Goal: Navigation & Orientation: Find specific page/section

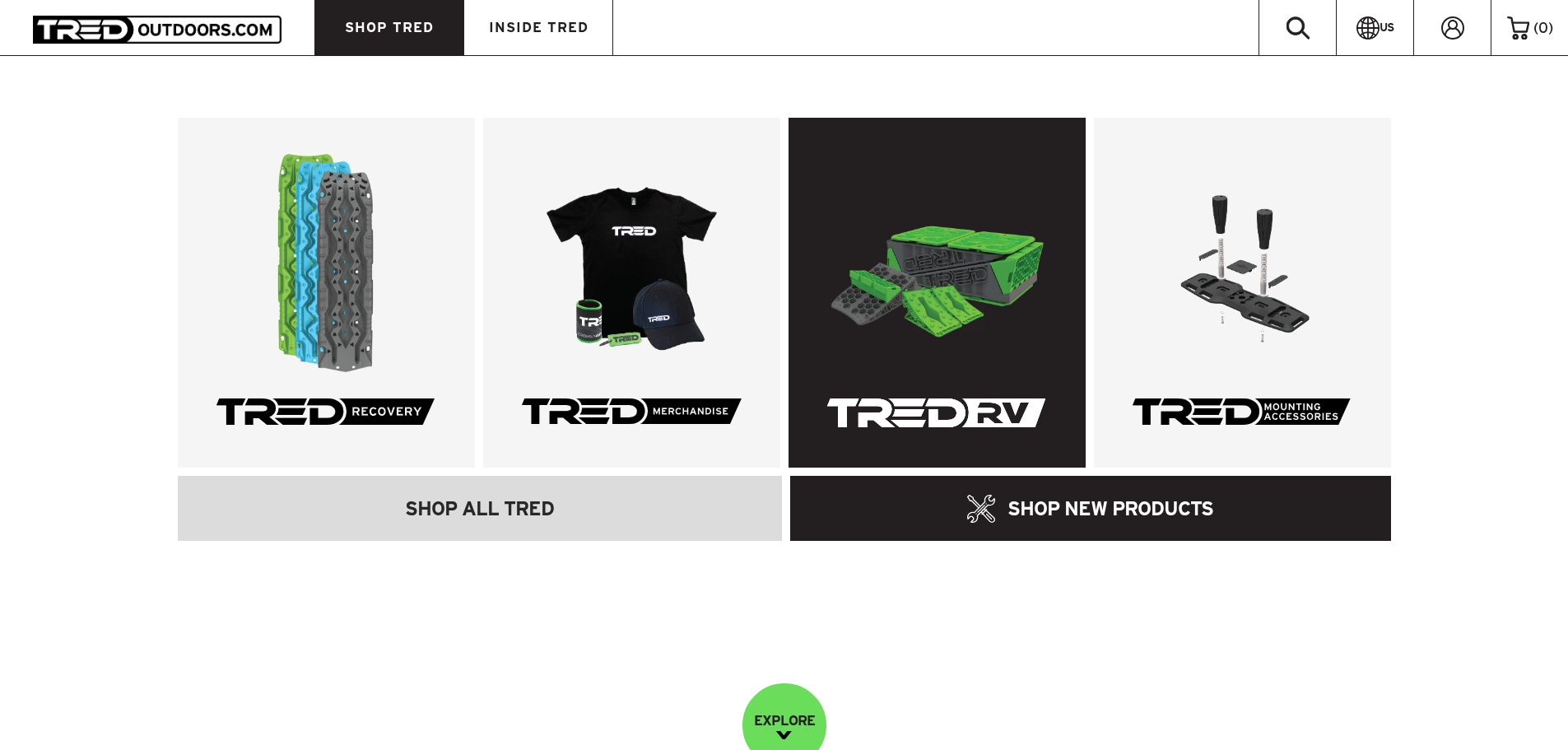
click at [970, 287] on link at bounding box center [937, 292] width 297 height 350
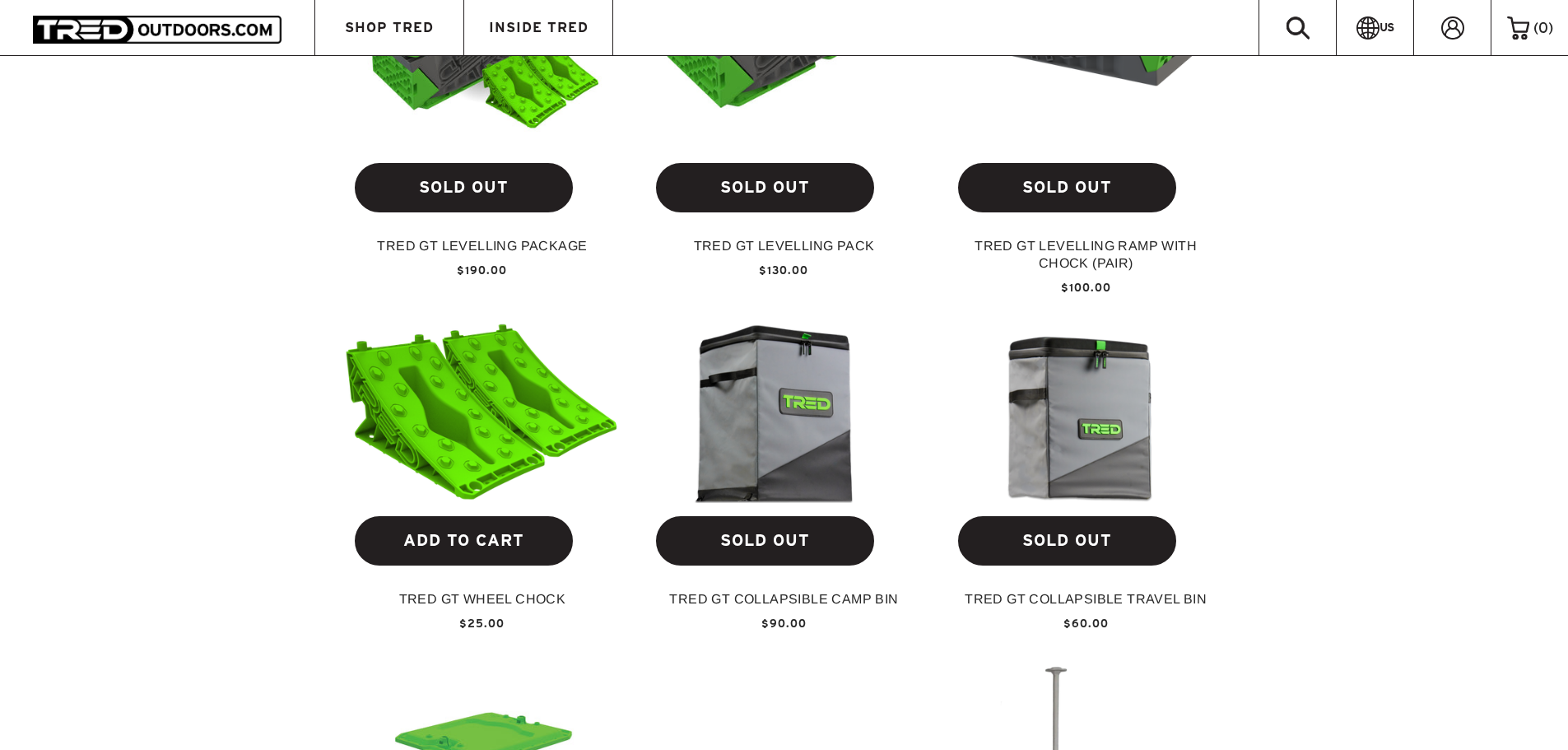
scroll to position [741, 0]
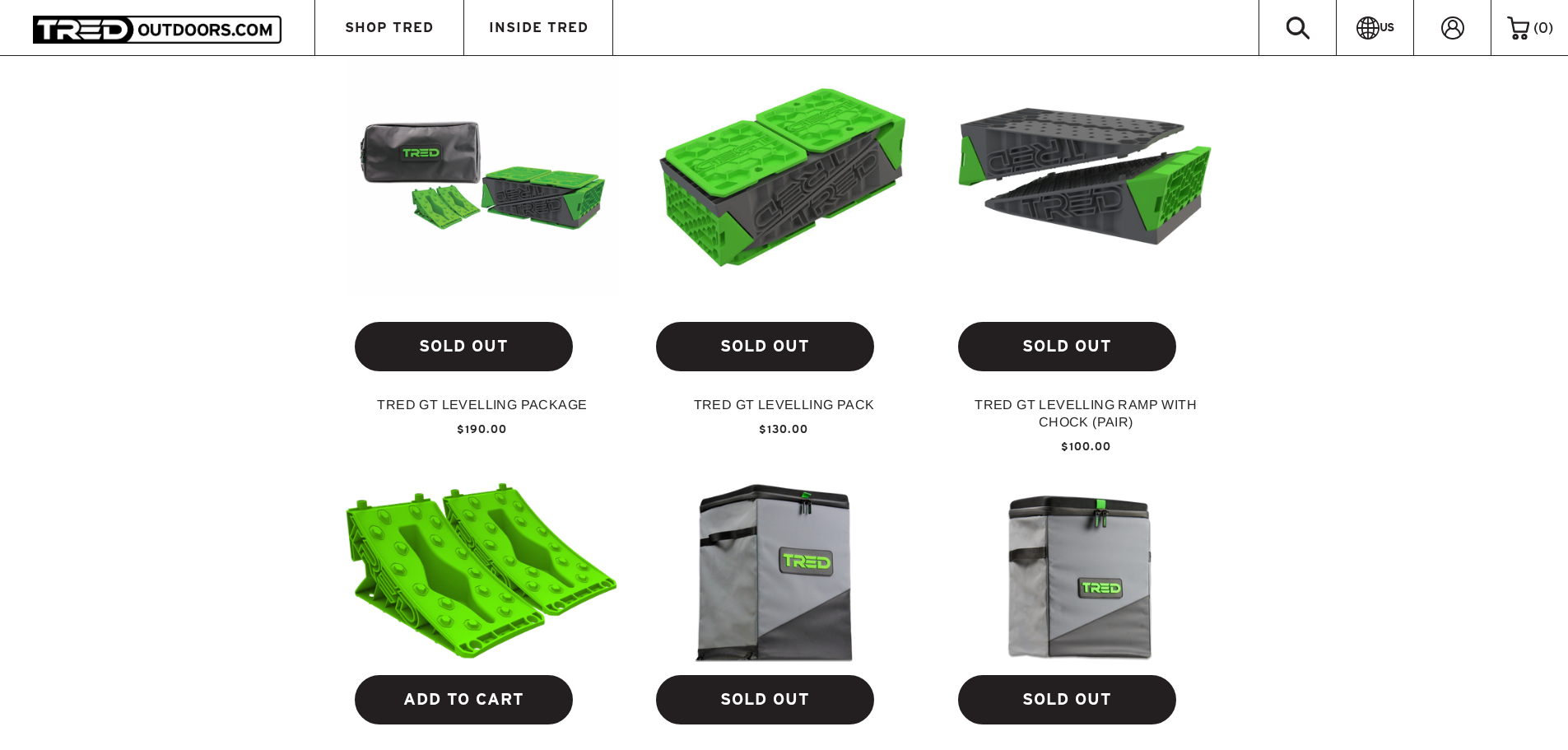
click at [565, 193] on img at bounding box center [483, 170] width 276 height 252
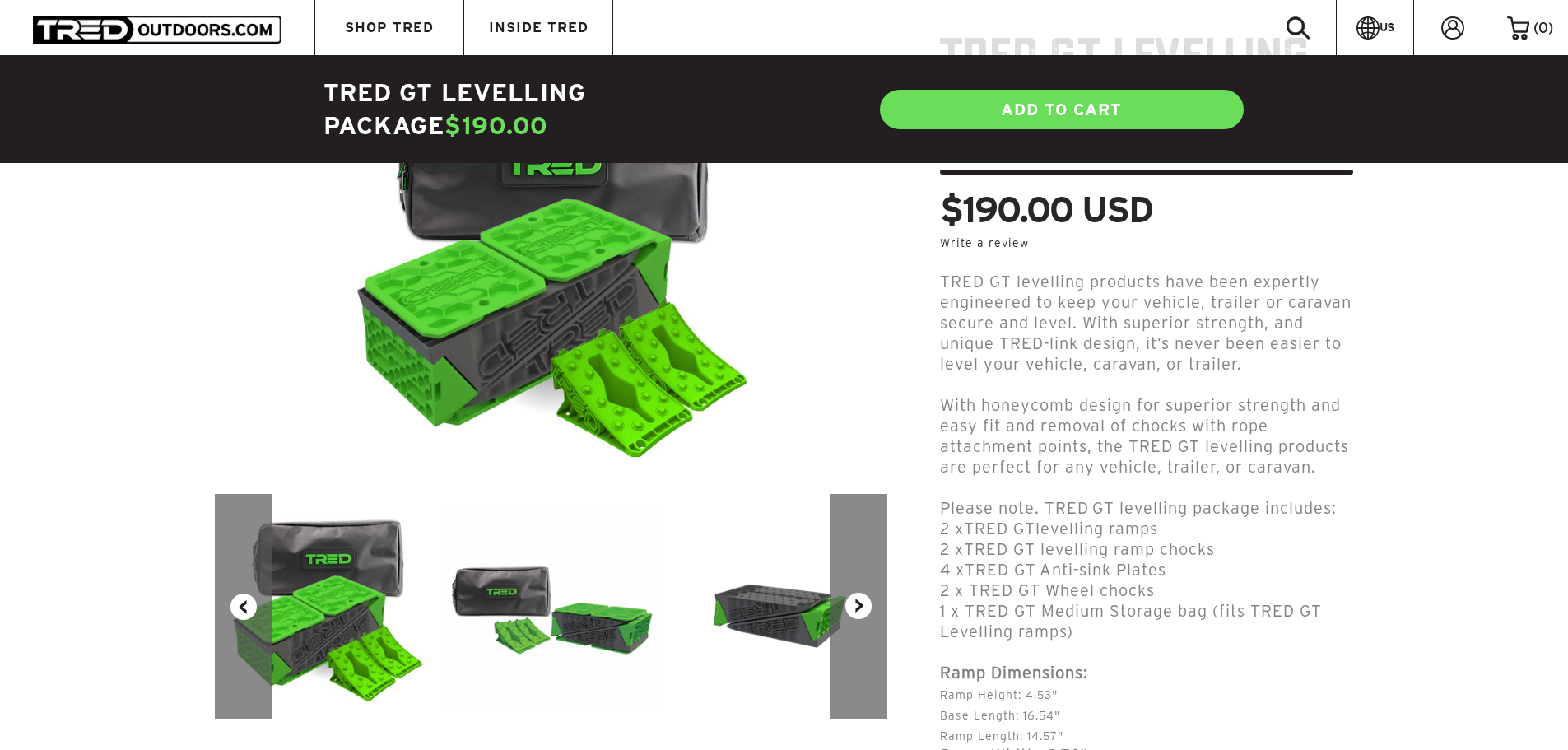
scroll to position [411, 0]
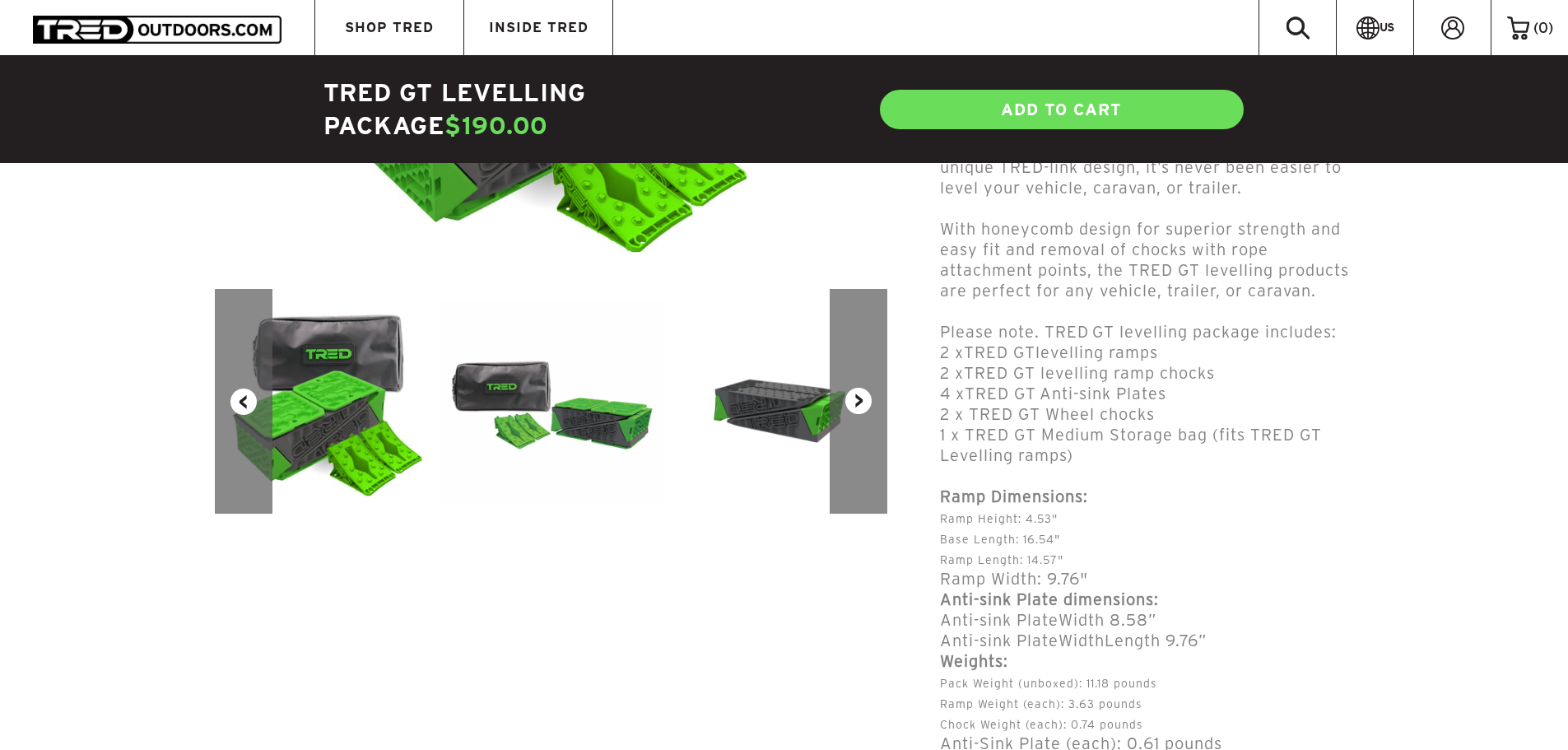
click at [862, 402] on button "Next" at bounding box center [858, 401] width 58 height 225
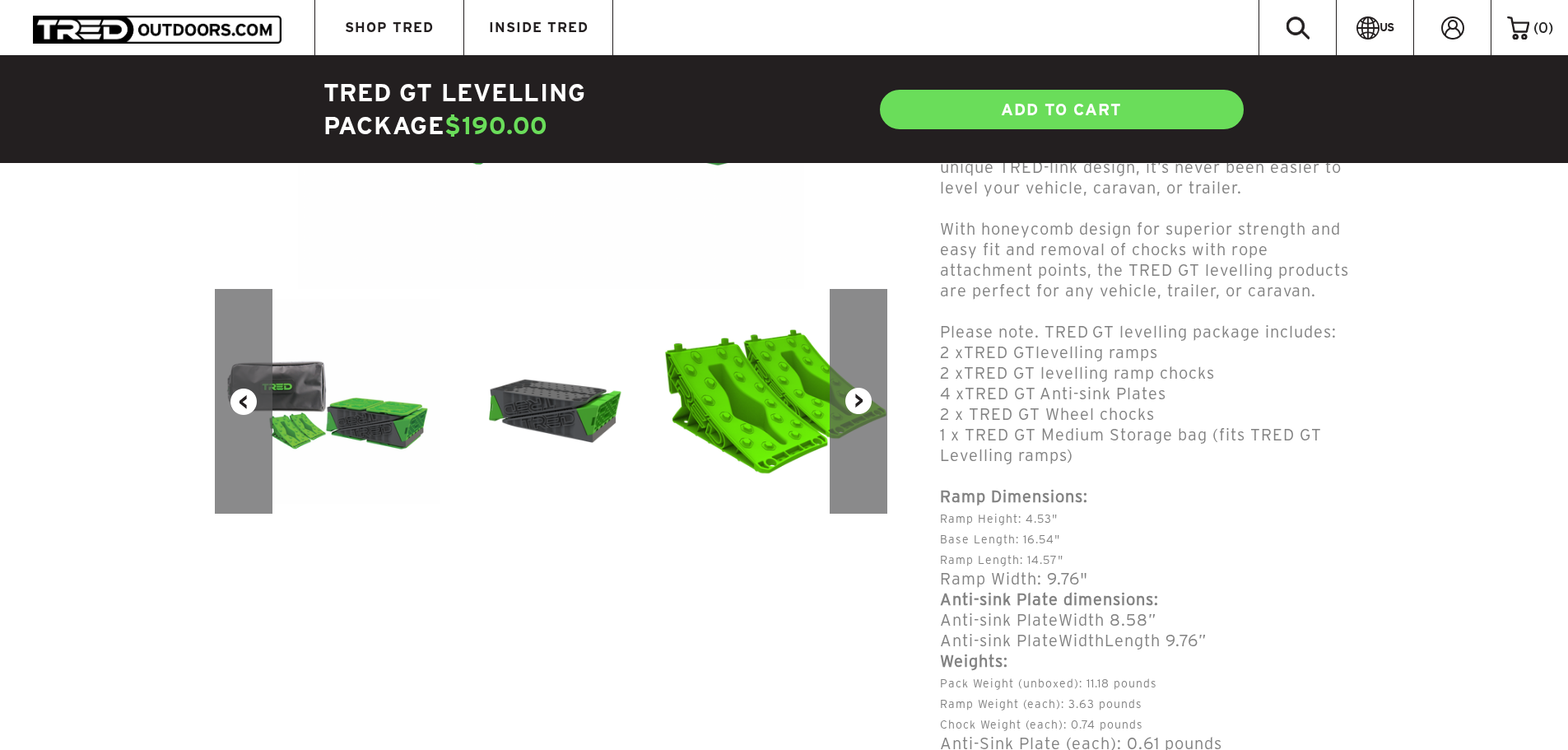
click at [862, 402] on button "Next" at bounding box center [858, 401] width 58 height 225
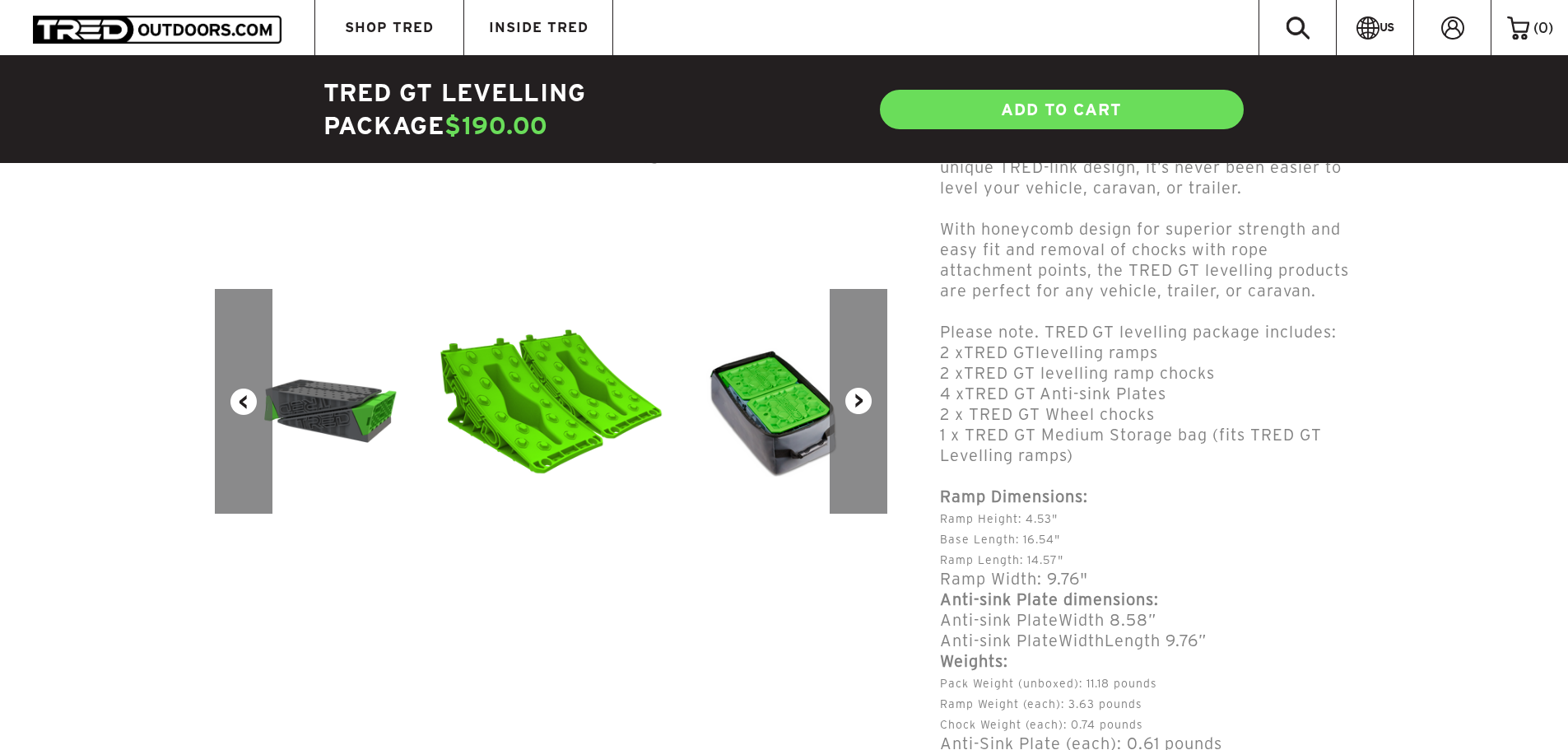
click at [862, 402] on button "Next" at bounding box center [858, 401] width 58 height 225
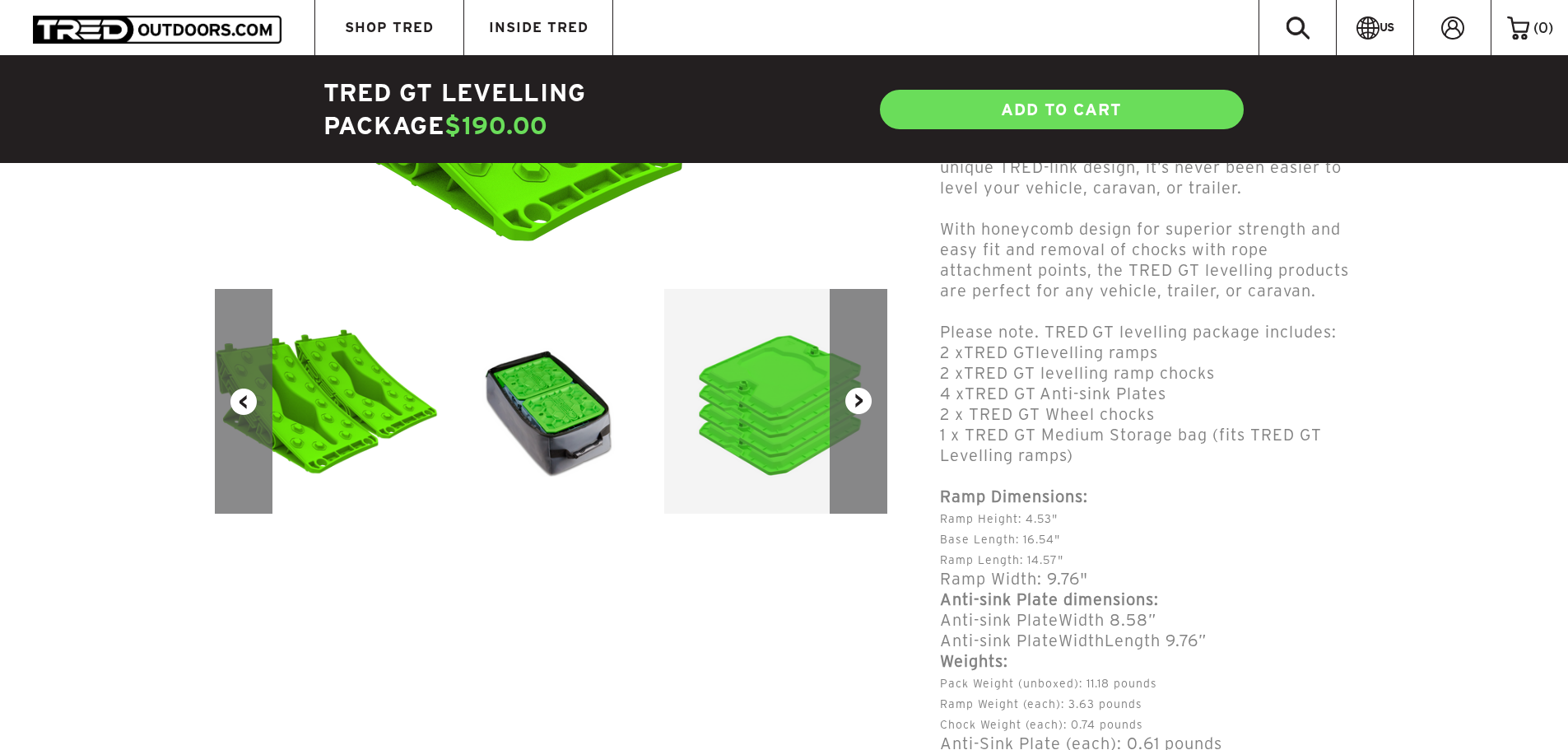
click at [862, 402] on button "Next" at bounding box center [858, 401] width 58 height 225
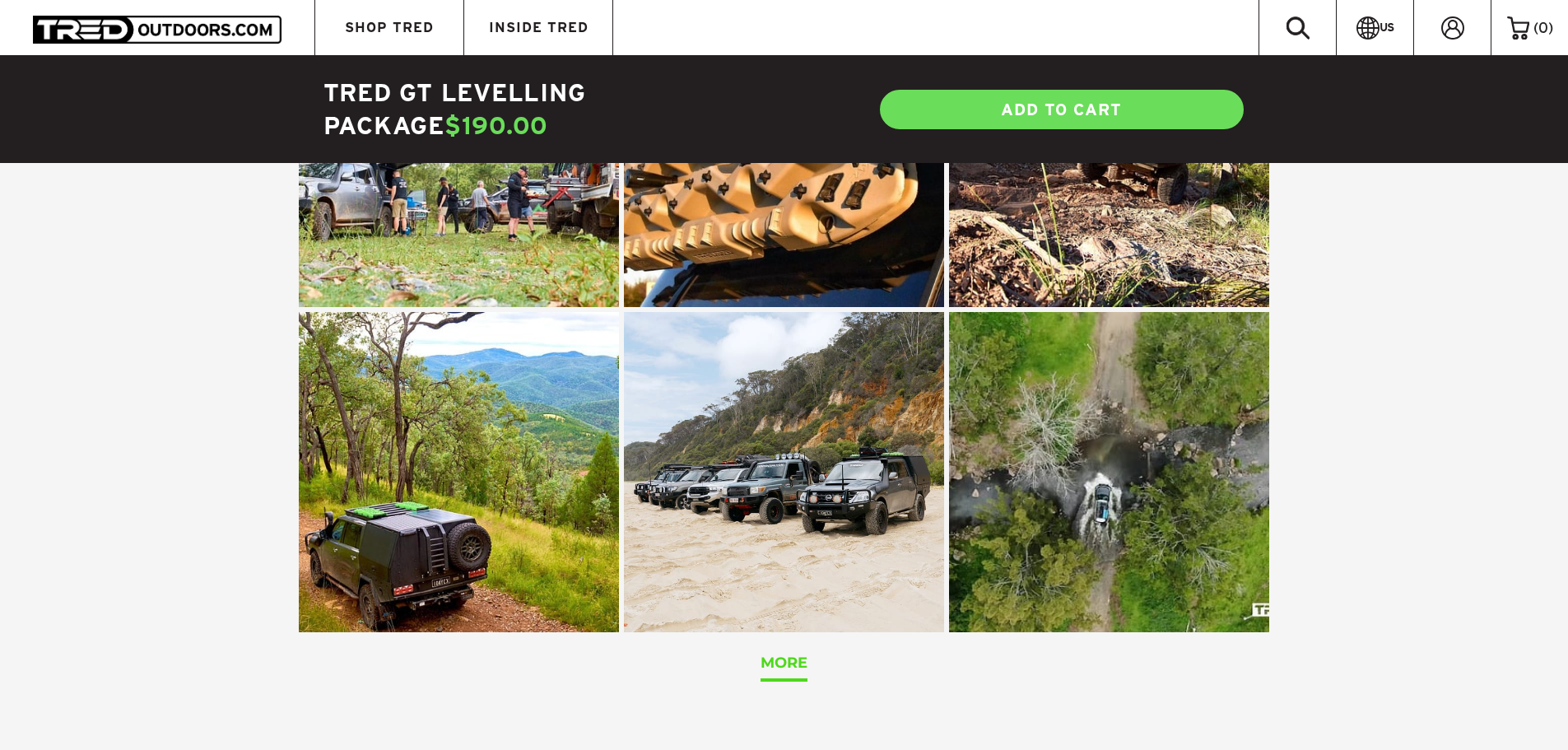
scroll to position [2469, 0]
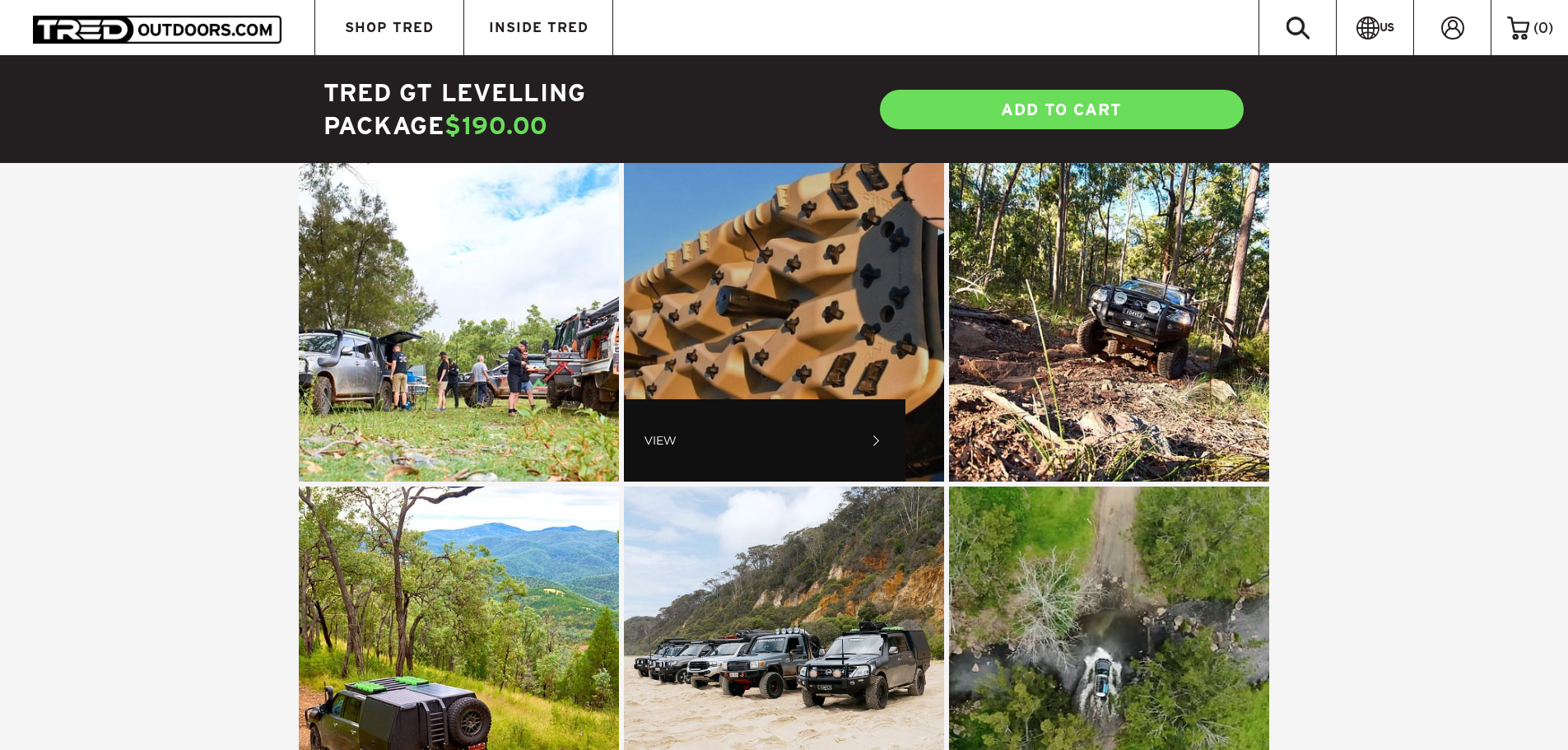
click at [718, 364] on span "If you could have a set of TRE... , click to open details" at bounding box center [784, 321] width 321 height 321
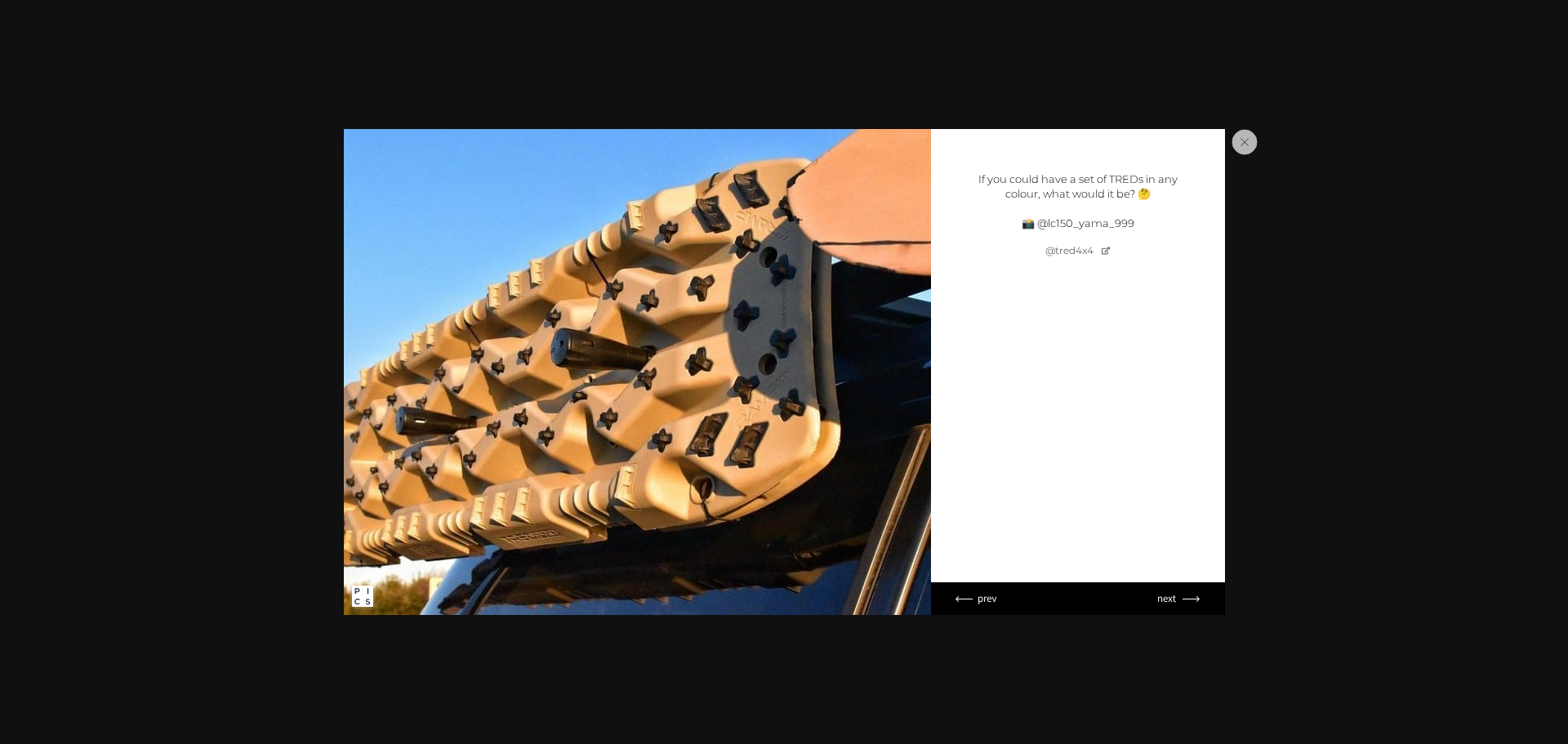
click at [1241, 144] on circle "Close popup" at bounding box center [1244, 142] width 24 height 24
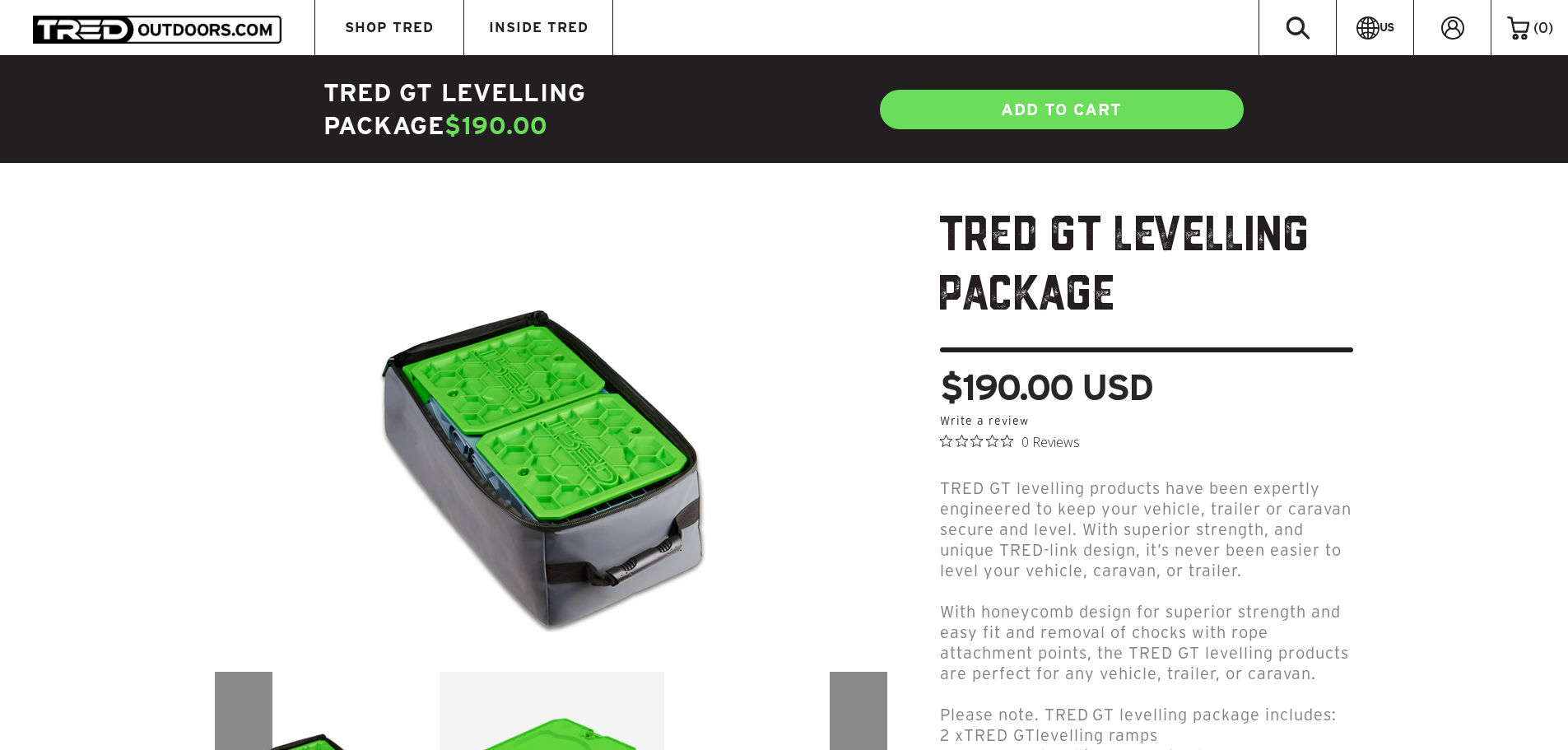
scroll to position [0, 0]
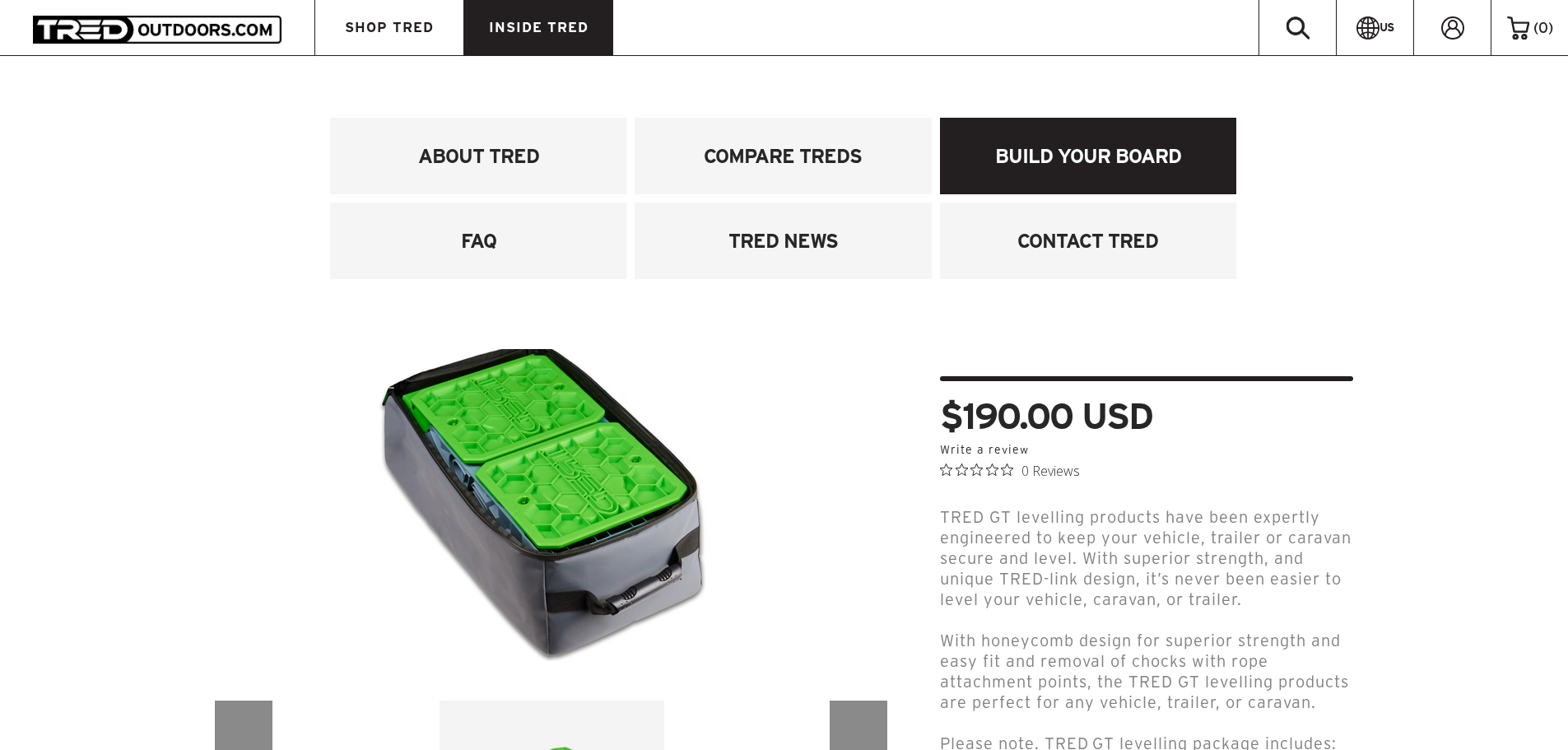
click at [1140, 163] on link "BUILD YOUR BOARD" at bounding box center [1088, 155] width 296 height 77
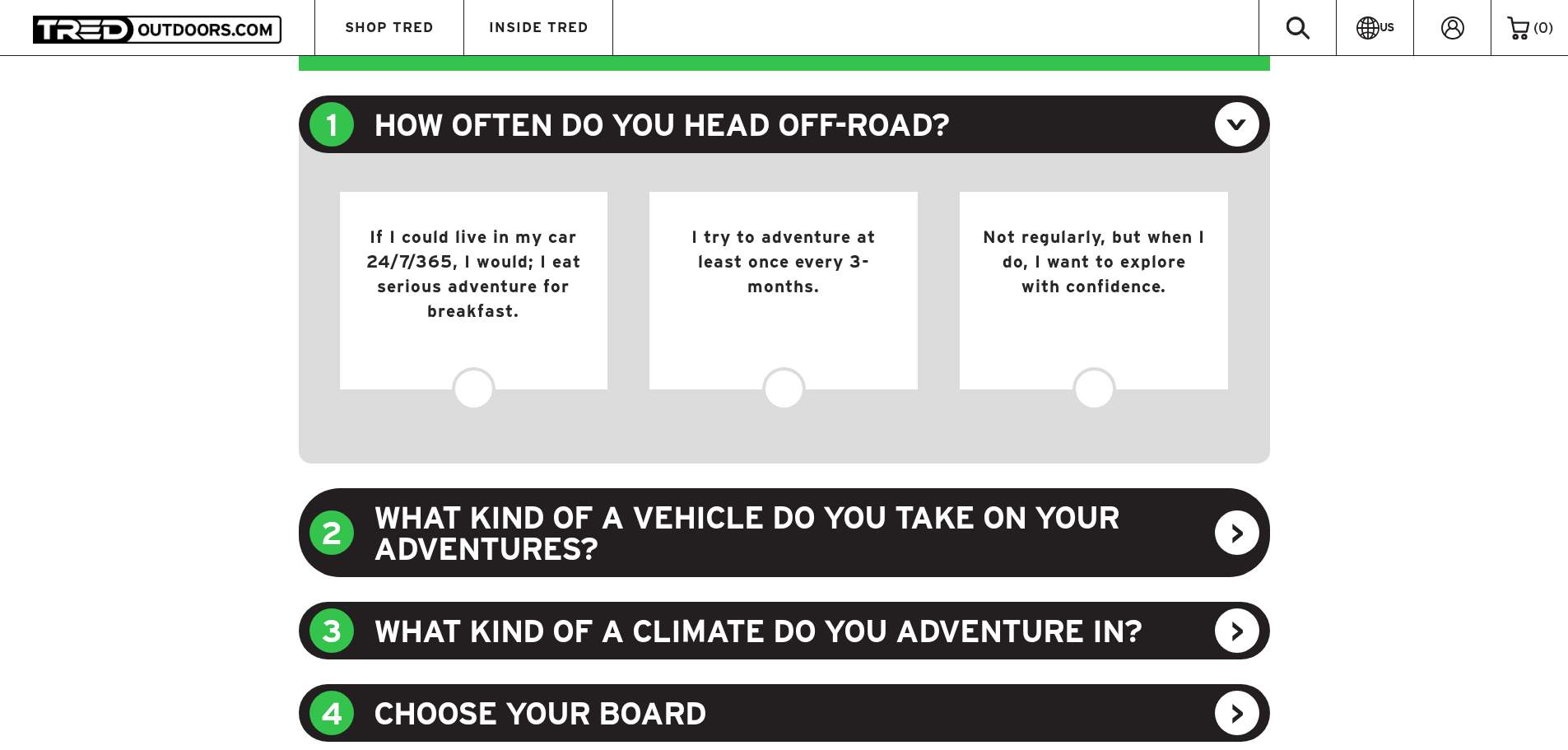
scroll to position [823, 0]
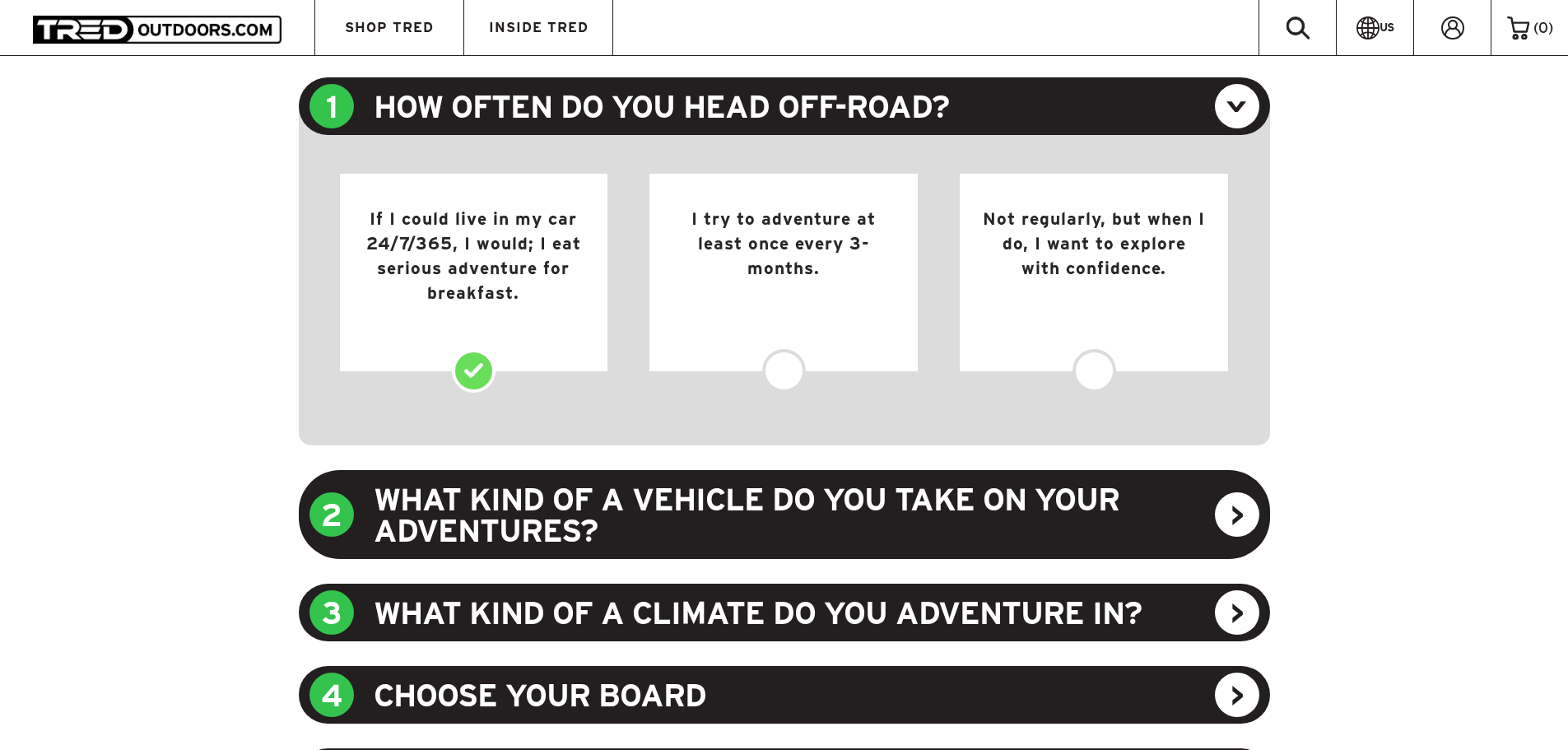
click at [483, 372] on div "If I could live in my car 24/7/365, I would; I eat serious adventure for breakf…" at bounding box center [474, 272] width 269 height 198
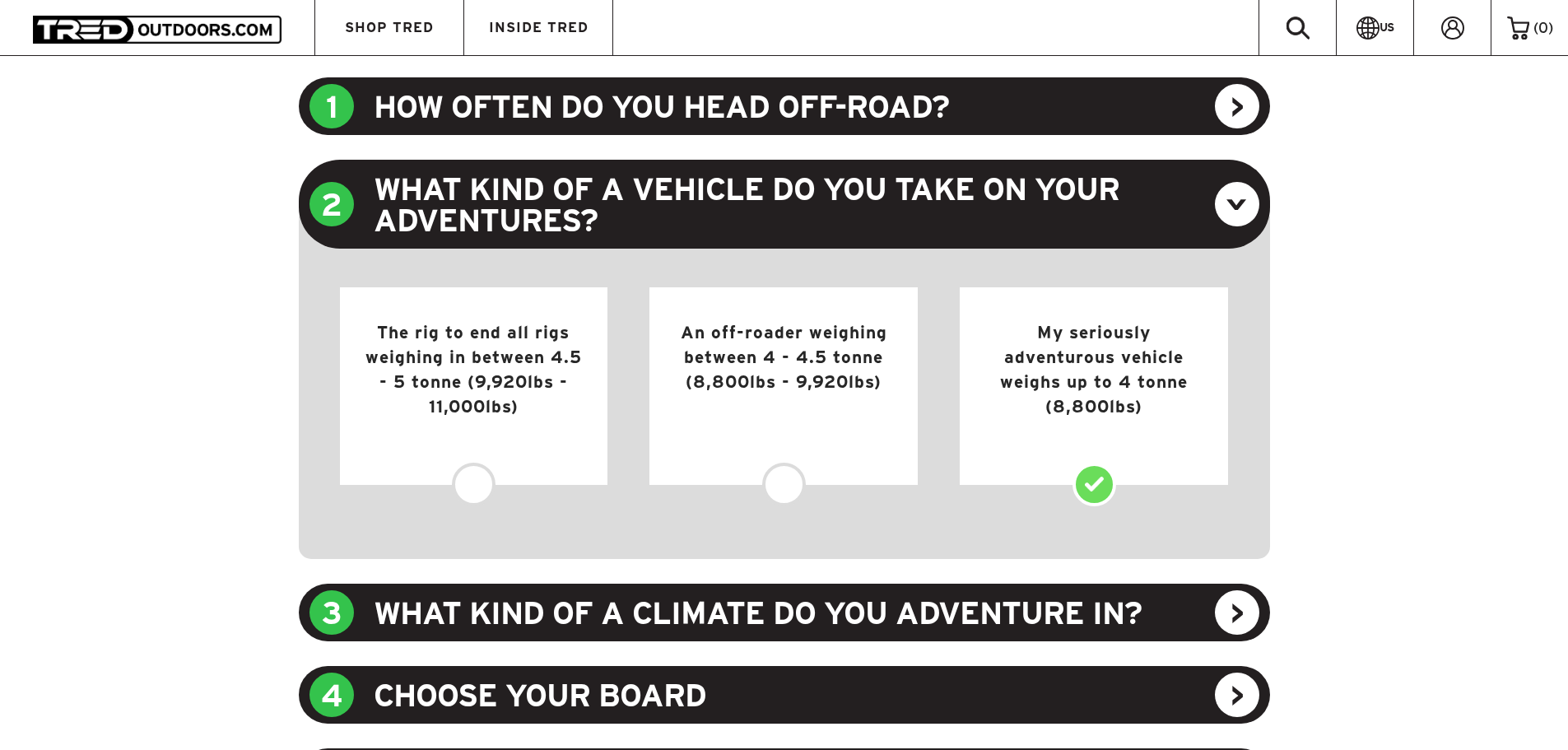
click at [1108, 483] on div "My seriously adventurous vehicle weighs up to 4 tonne (8,800lbs)" at bounding box center [1094, 386] width 269 height 198
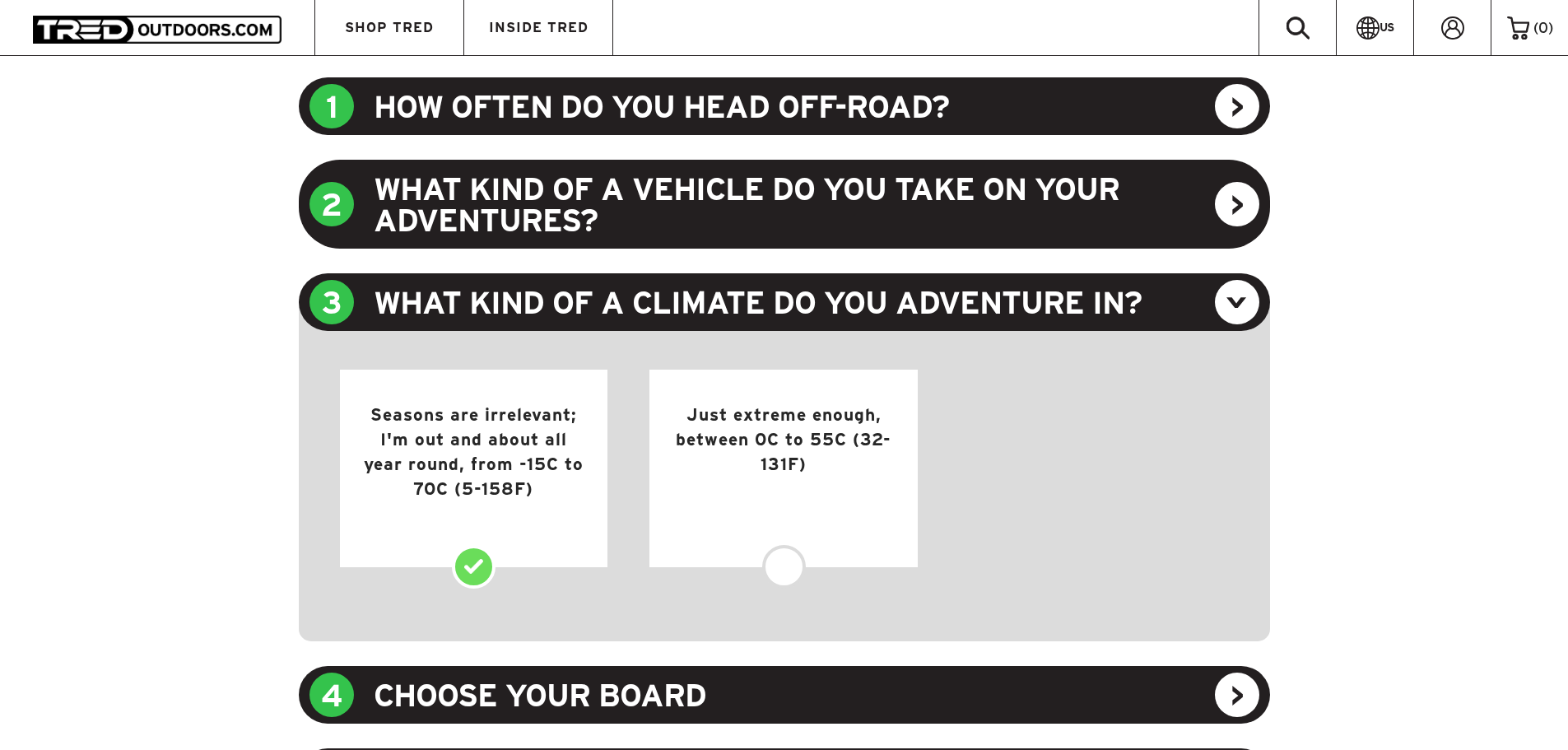
click at [474, 567] on div "Seasons are irrelevant; I'm out and about all year round, from -15C to 70C (5-1…" at bounding box center [474, 468] width 269 height 198
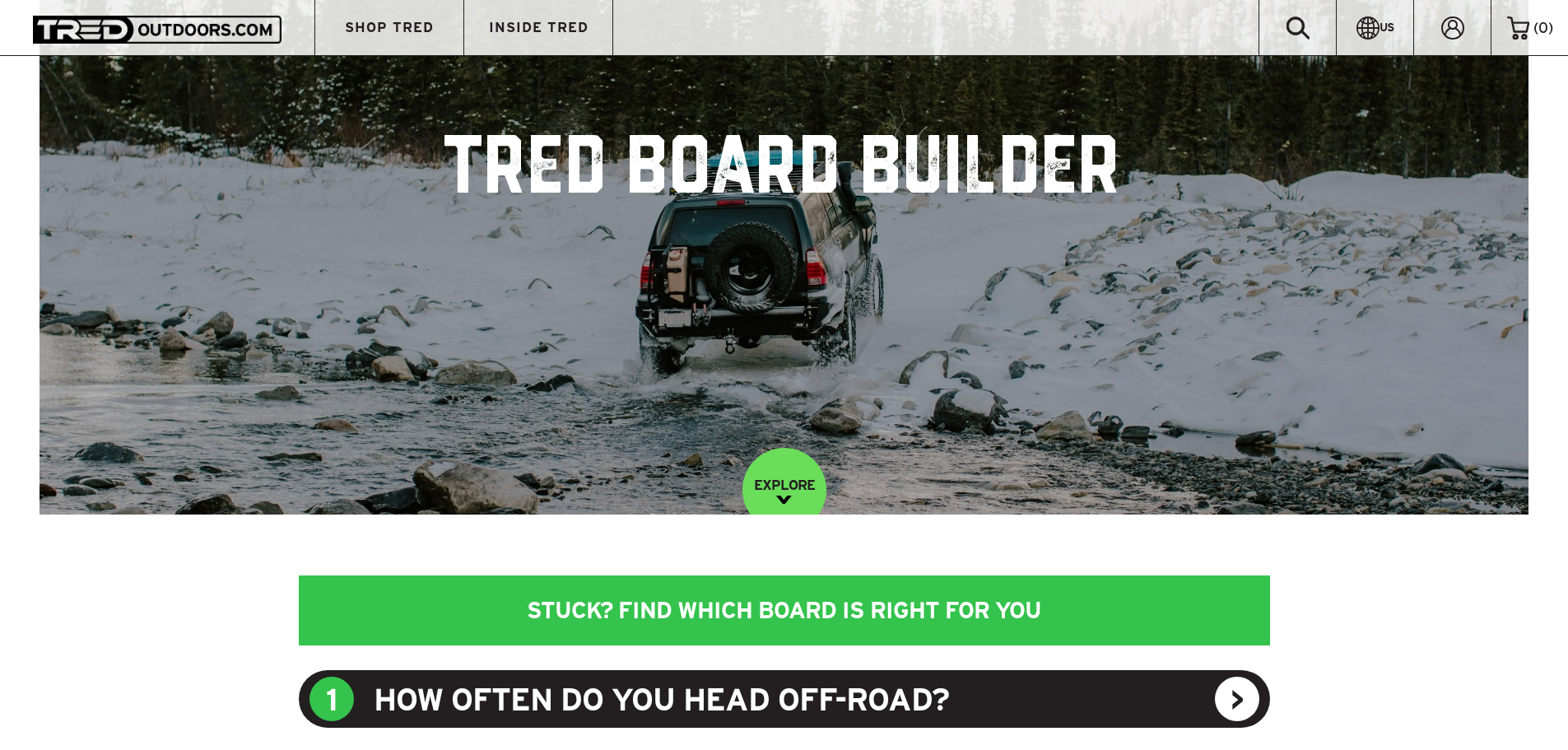
scroll to position [0, 0]
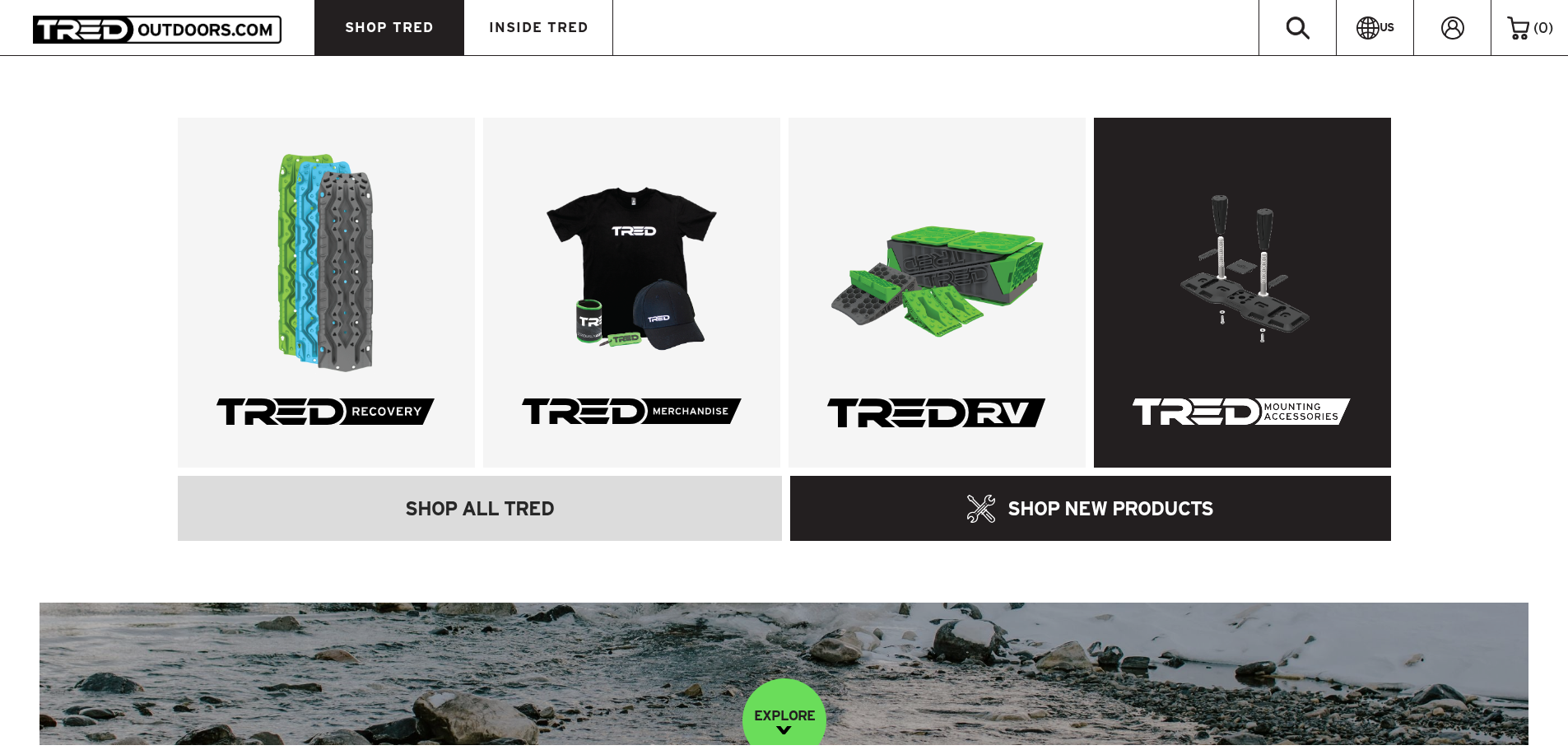
click at [1273, 358] on link at bounding box center [1243, 292] width 297 height 350
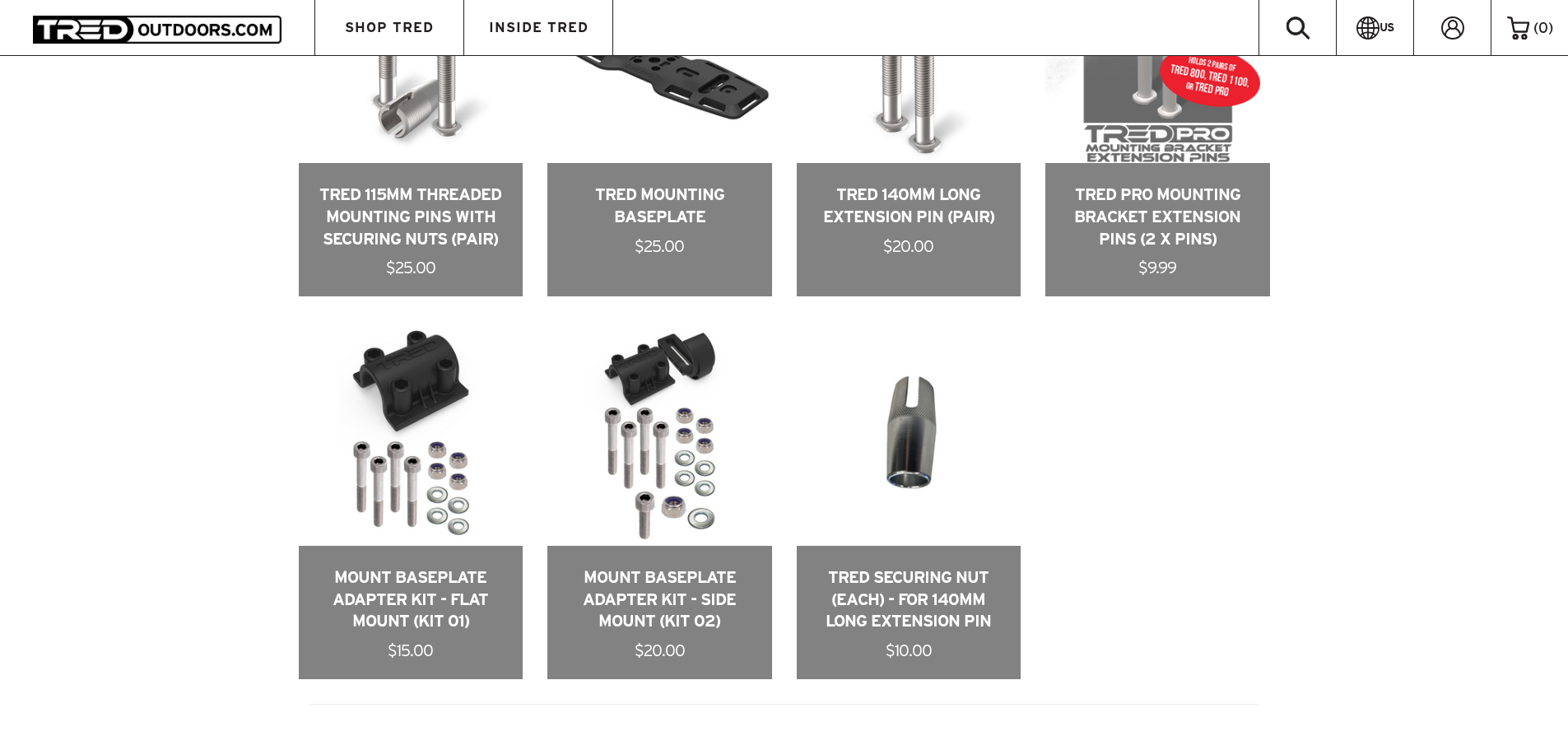
scroll to position [1070, 0]
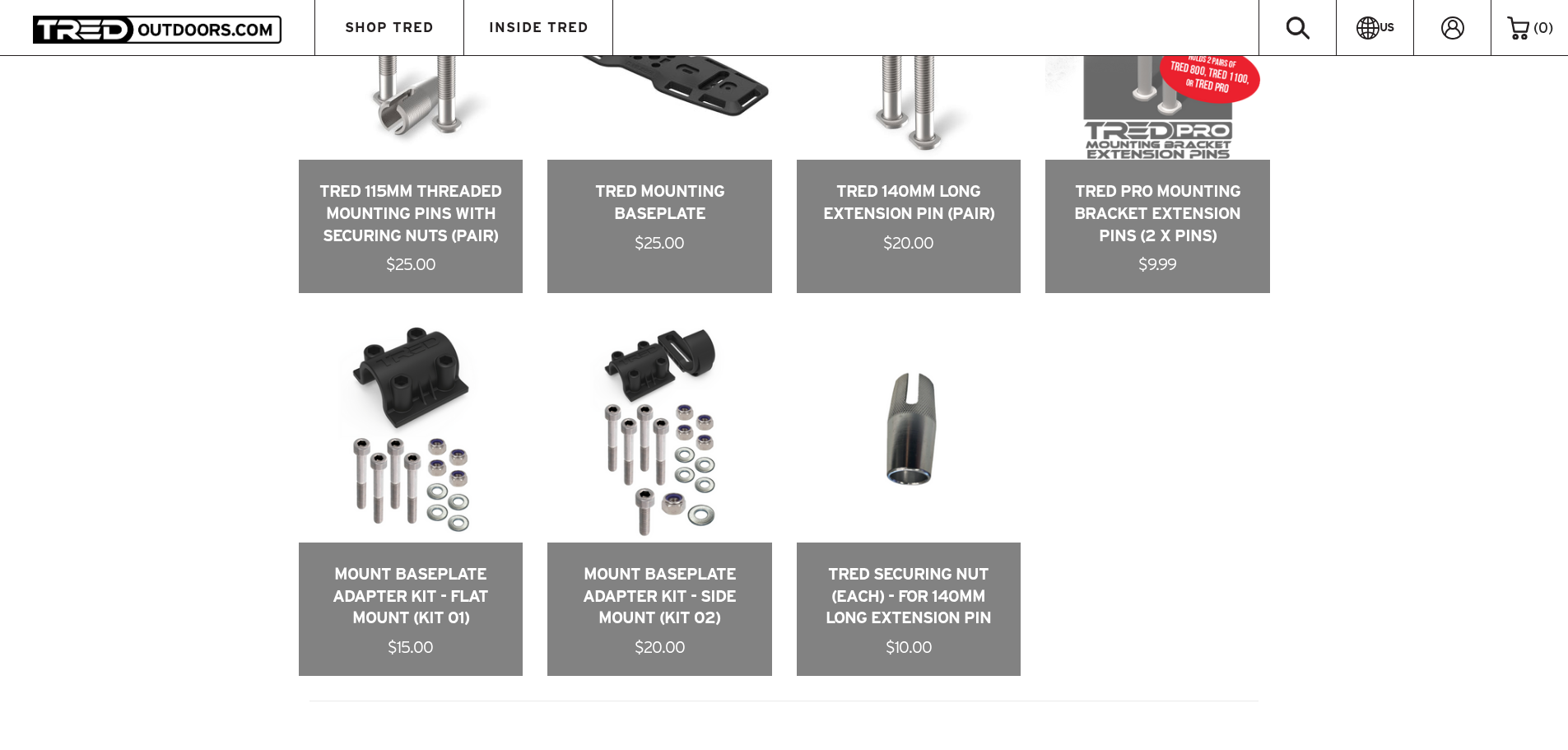
click at [1362, 451] on div "RECOVERY RV [GEOGRAPHIC_DATA] ALL STUCK? FIND WHICH BOARD IS RIGHT FOR YOU ADD …" at bounding box center [784, 214] width 1568 height 1196
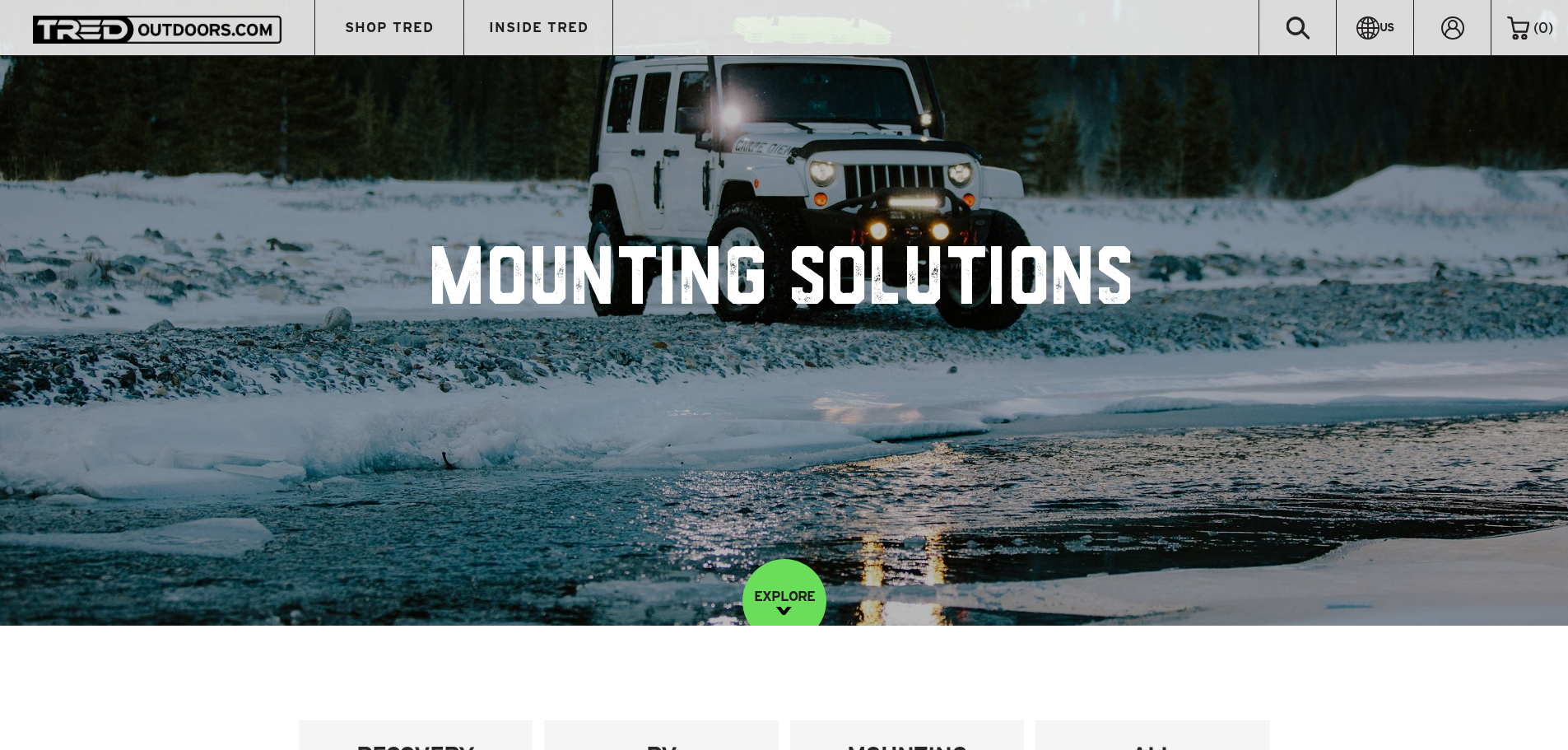
scroll to position [0, 0]
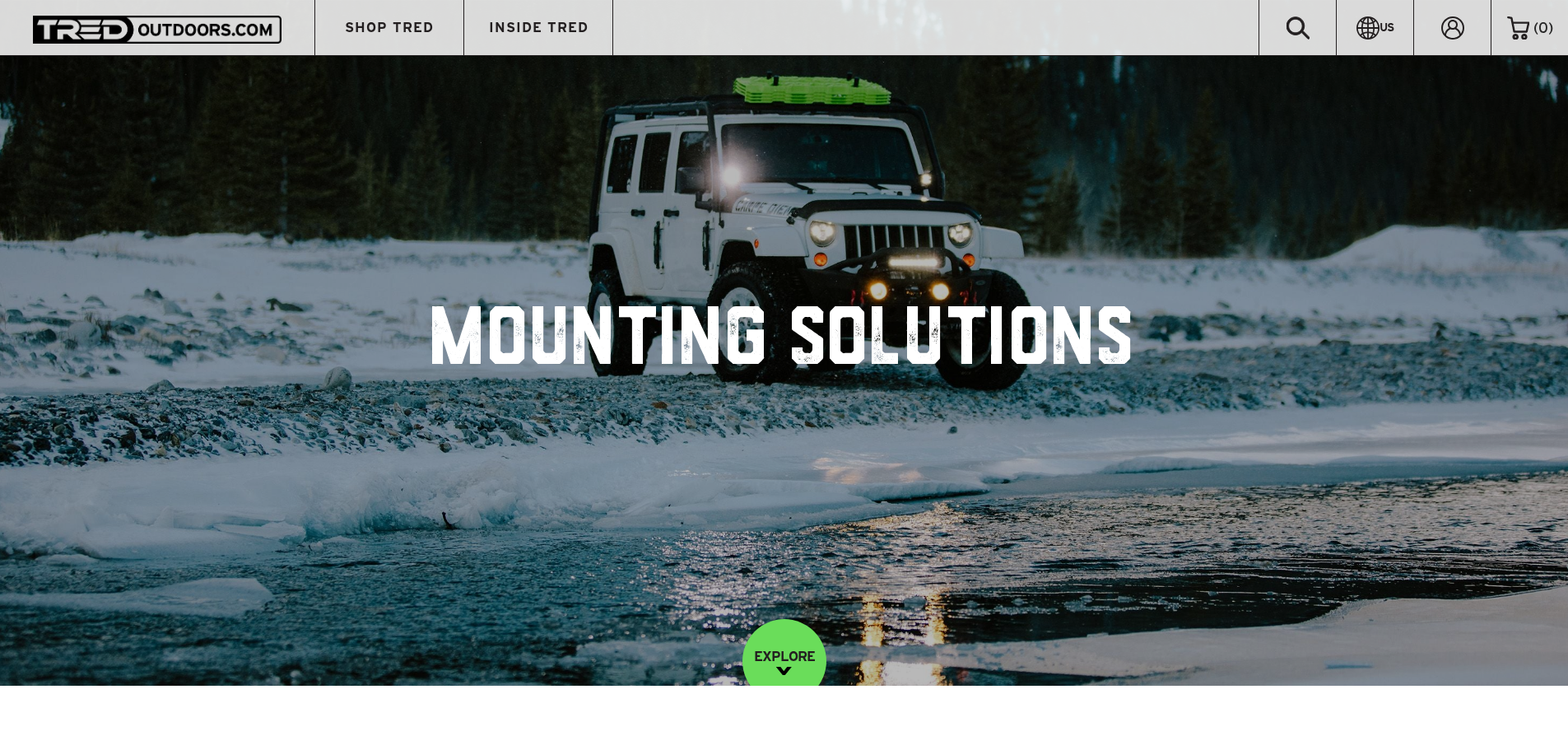
click at [1371, 402] on div at bounding box center [784, 342] width 1568 height 686
